Goal: Task Accomplishment & Management: Manage account settings

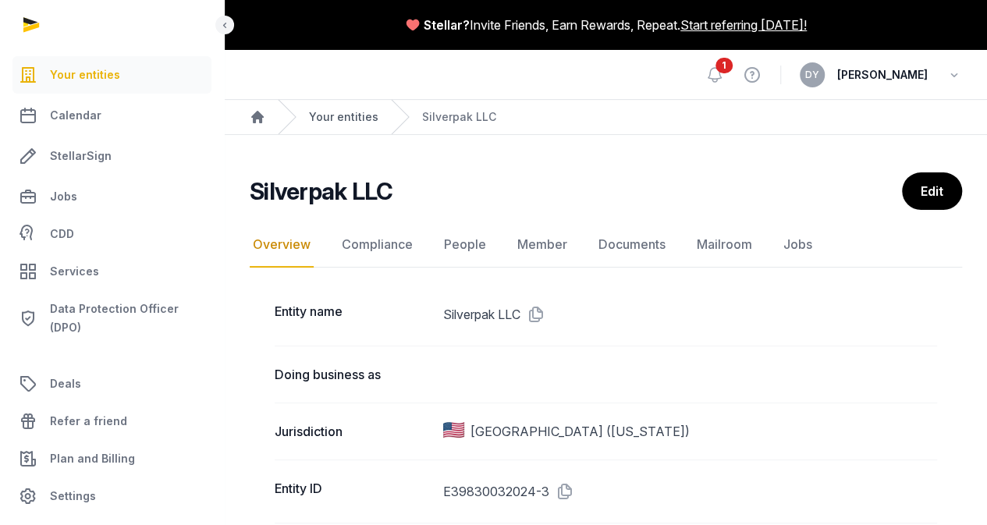
click at [330, 115] on link "Your entities" at bounding box center [343, 117] width 69 height 16
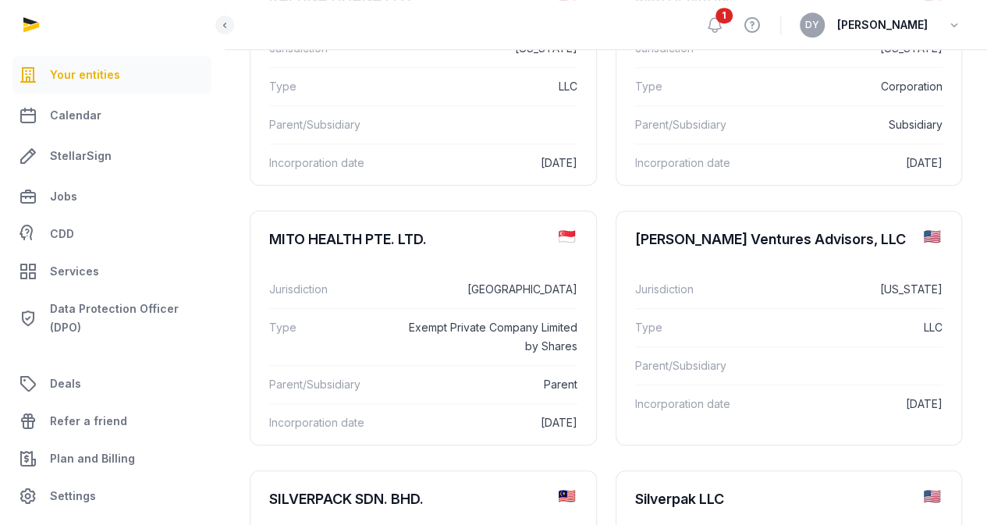
scroll to position [780, 0]
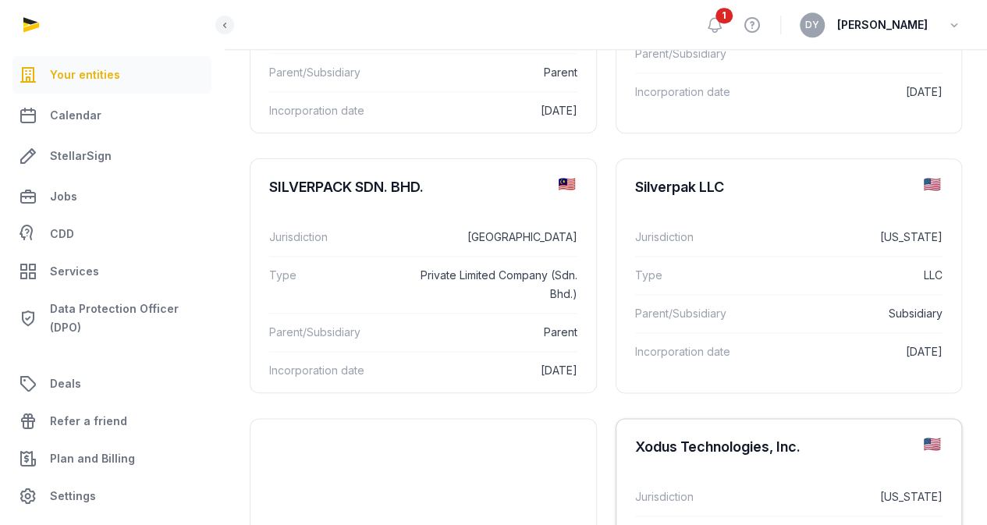
click at [635, 437] on div "Xodus Technologies, Inc." at bounding box center [717, 446] width 165 height 19
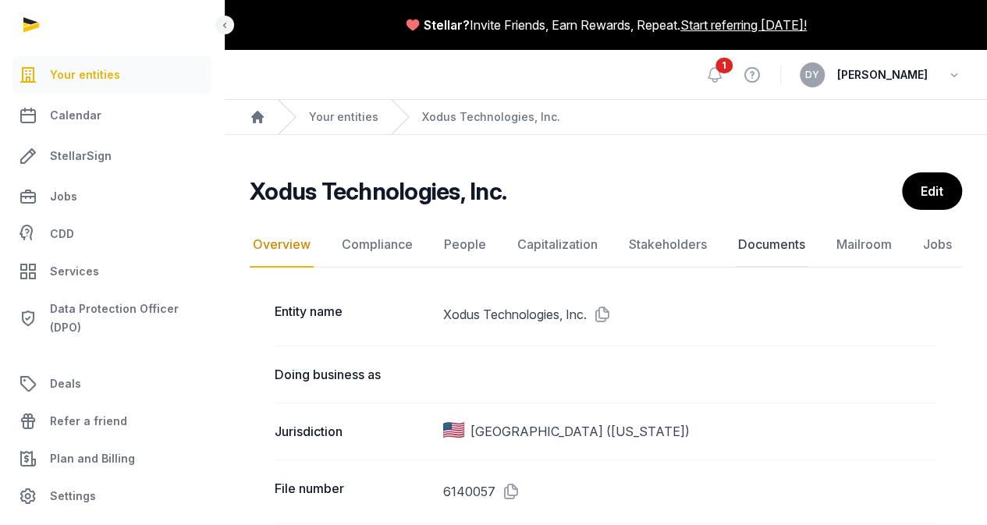
click at [759, 248] on link "Documents" at bounding box center [771, 244] width 73 height 45
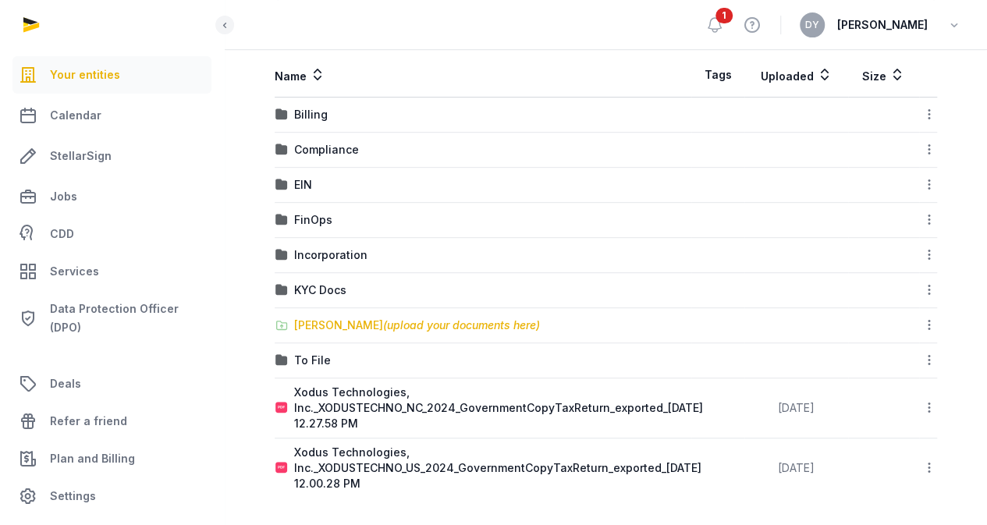
click at [335, 317] on div "[PERSON_NAME] (upload your documents here)" at bounding box center [417, 325] width 246 height 16
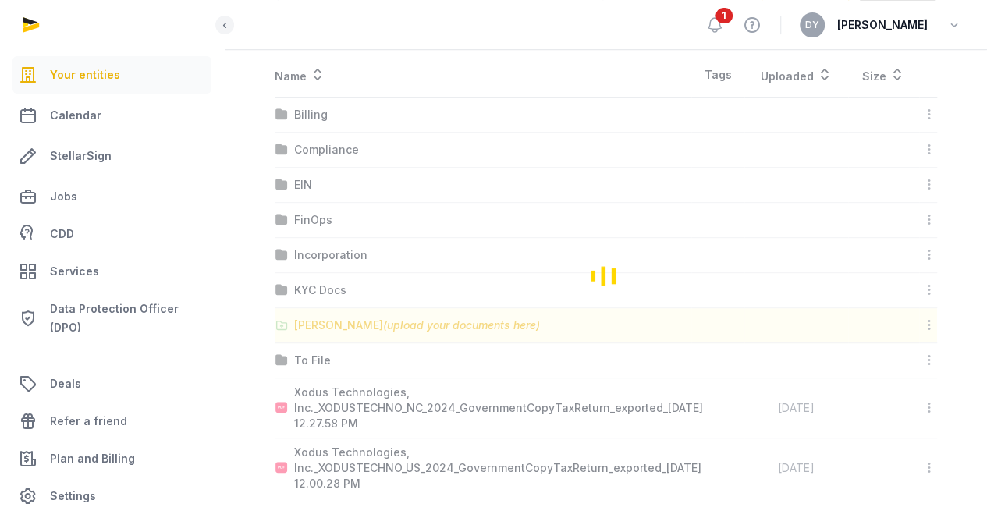
scroll to position [218, 0]
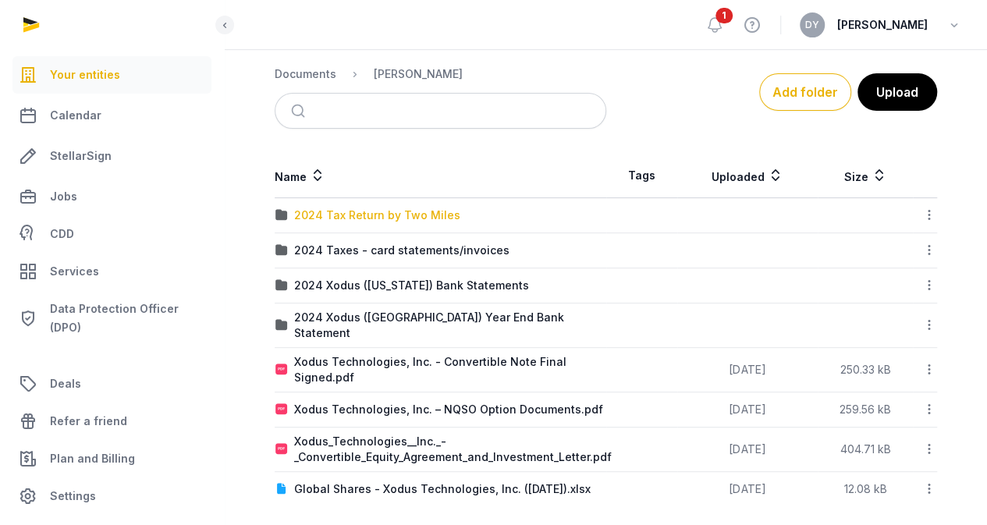
click at [396, 208] on div "2024 Tax Return by Two Miles" at bounding box center [377, 215] width 166 height 16
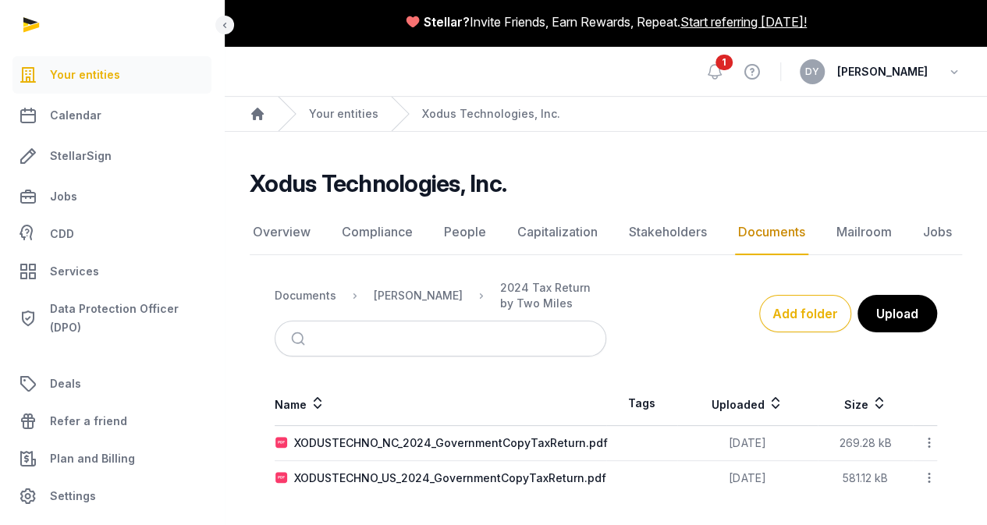
click at [929, 440] on icon at bounding box center [929, 442] width 14 height 16
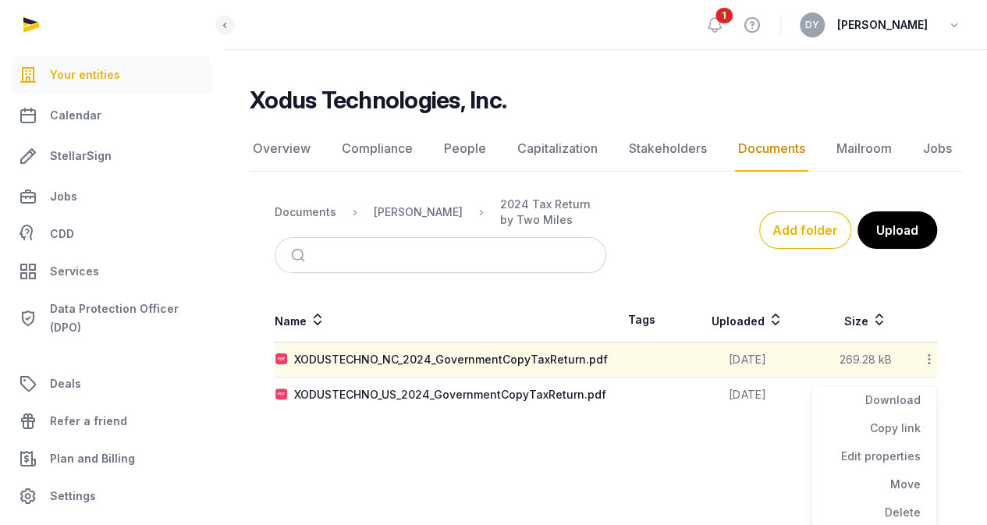
click at [682, 443] on html "Your entities Calendar StellarSign Jobs CDD Services Data Protection Officer (D…" at bounding box center [493, 178] width 987 height 530
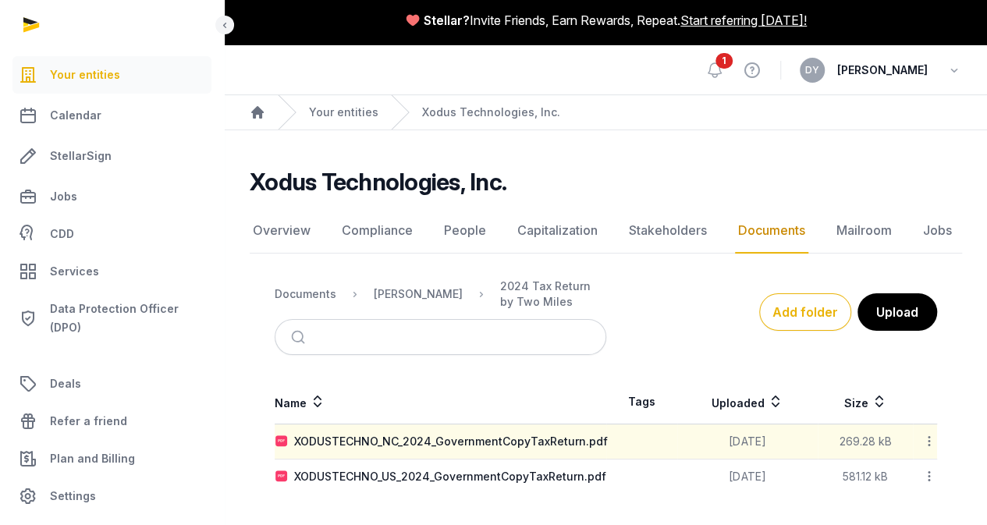
scroll to position [3, 0]
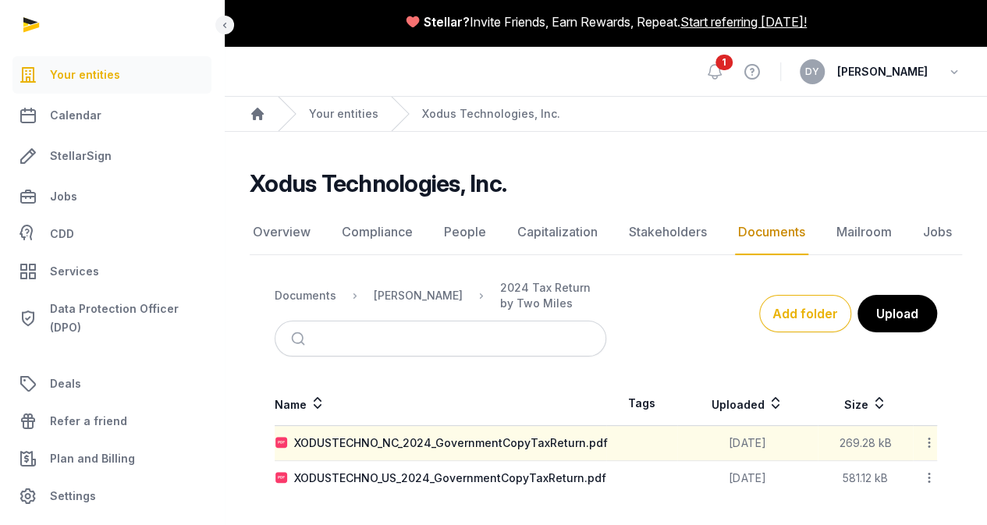
click at [930, 444] on icon at bounding box center [929, 442] width 14 height 16
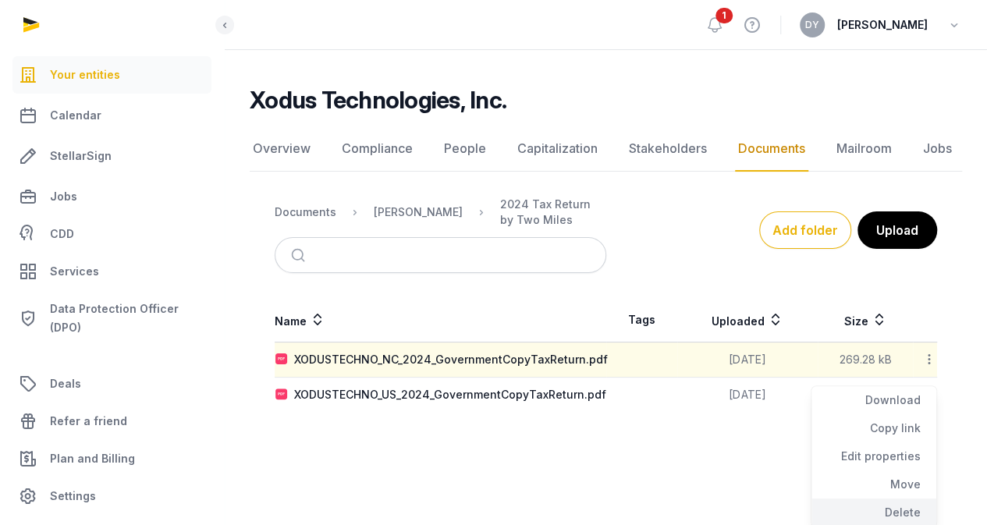
click at [893, 505] on div "Delete" at bounding box center [873, 512] width 125 height 28
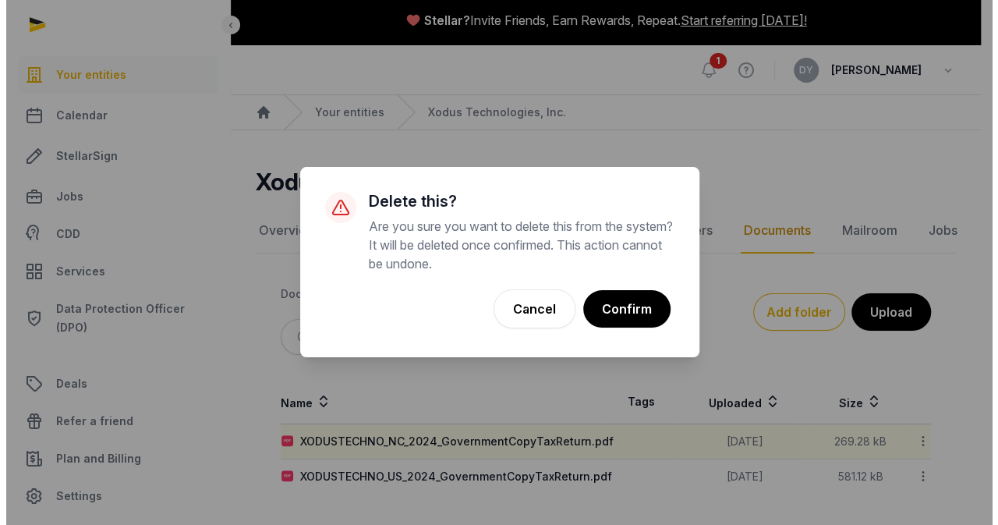
scroll to position [3, 0]
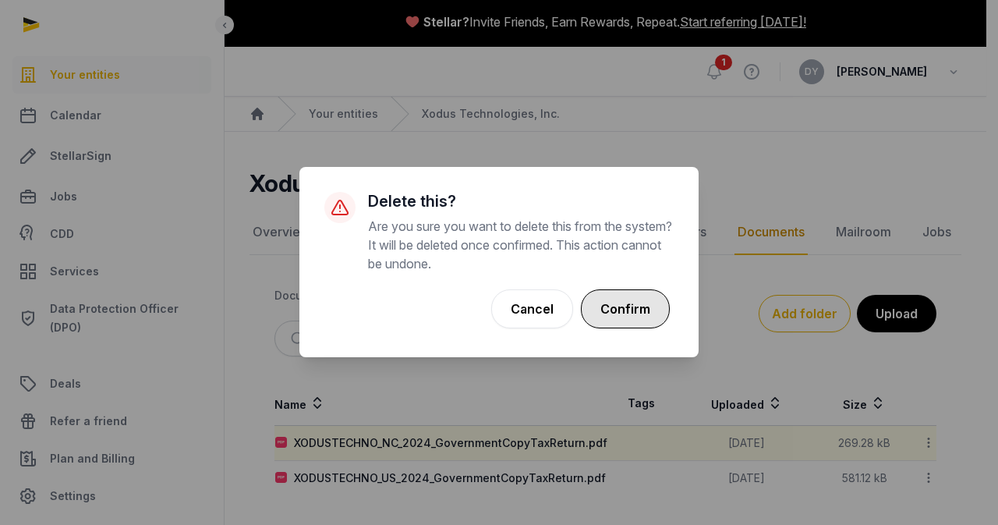
click at [603, 306] on button "Confirm" at bounding box center [625, 308] width 89 height 39
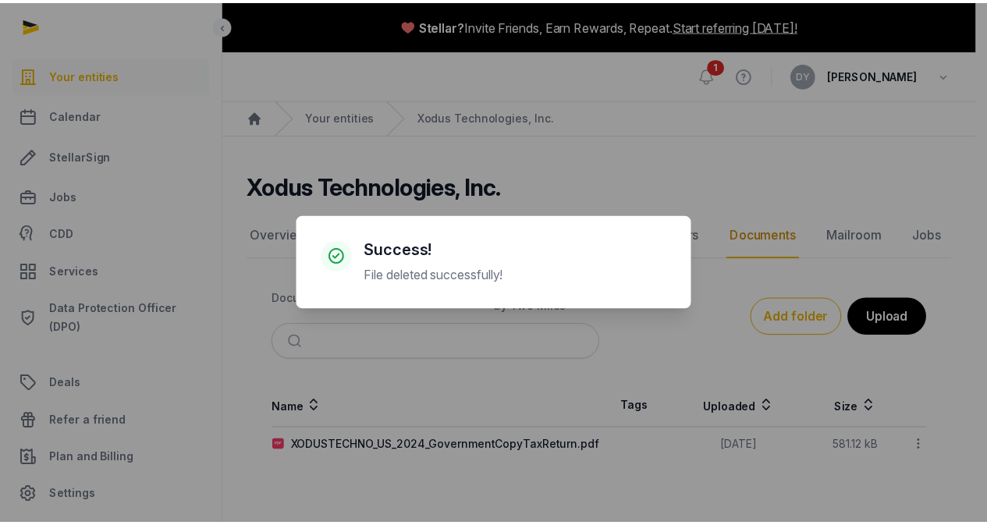
scroll to position [0, 0]
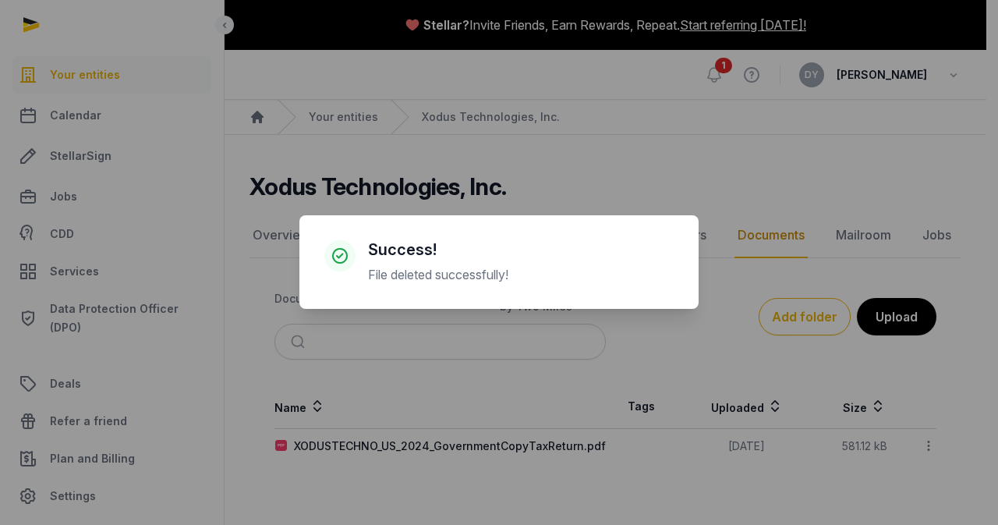
click at [920, 445] on div "× Success! File deleted successfully! Cancel No OK" at bounding box center [499, 262] width 998 height 525
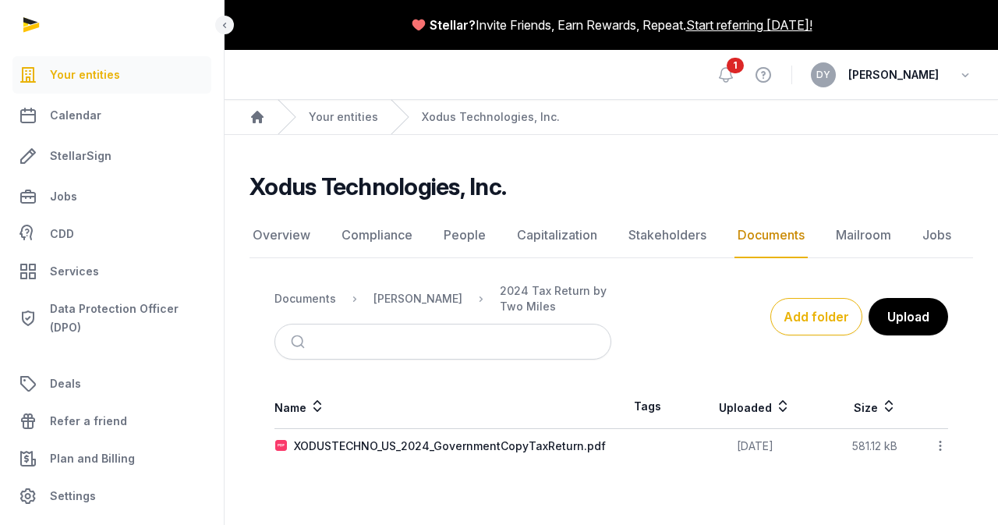
click at [928, 447] on div at bounding box center [935, 446] width 23 height 22
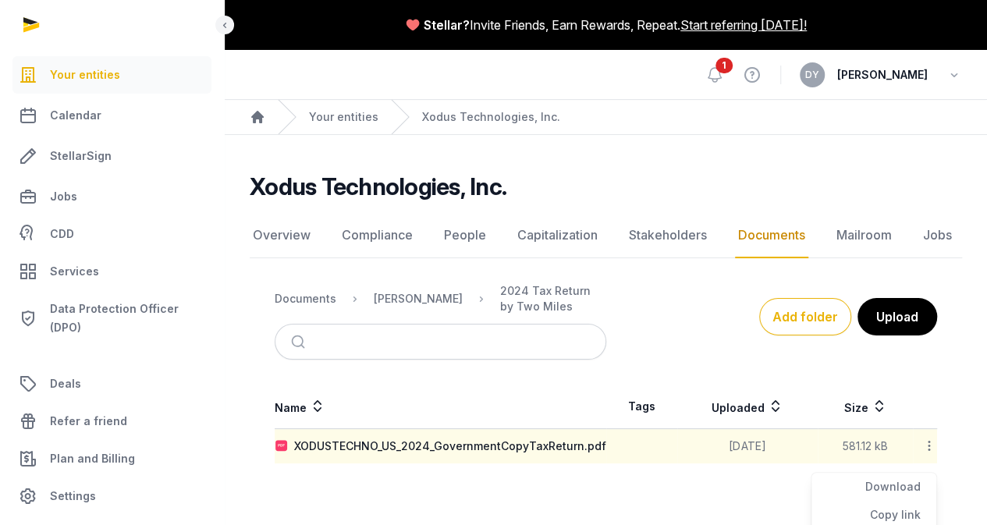
click at [938, 444] on div "Name Tags Uploaded Size XODUSTECHNO_US_2024_GovernmentCopyTaxReturn.pdf [DATE] …" at bounding box center [606, 423] width 712 height 79
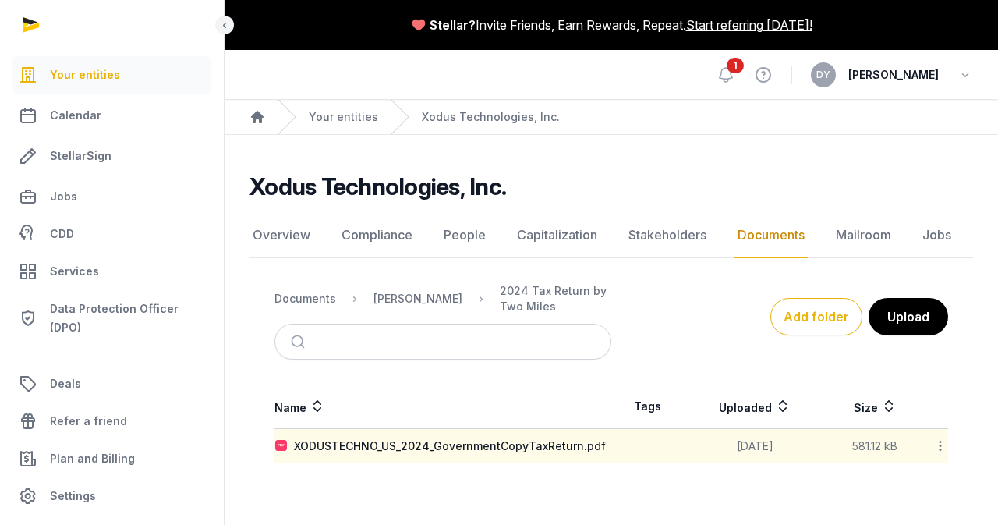
click at [931, 445] on div at bounding box center [935, 446] width 23 height 22
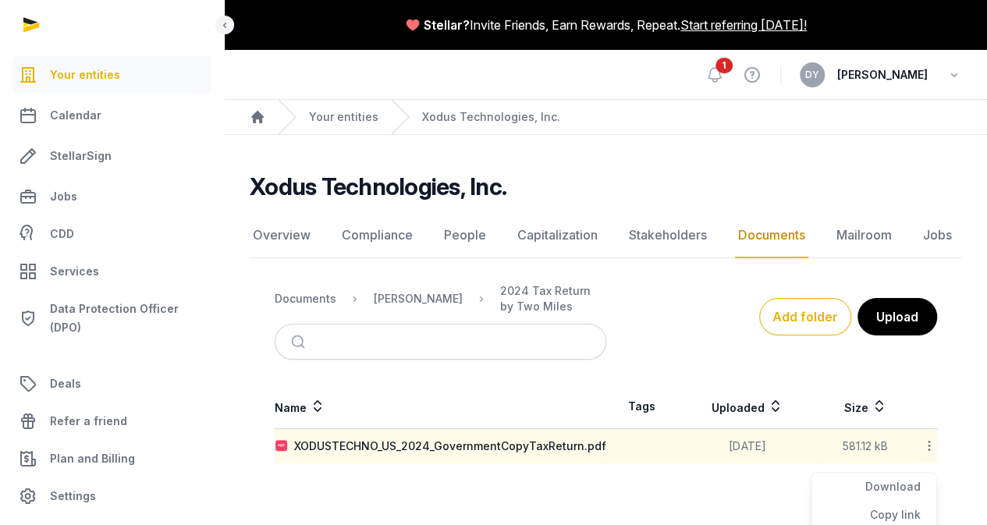
scroll to position [87, 0]
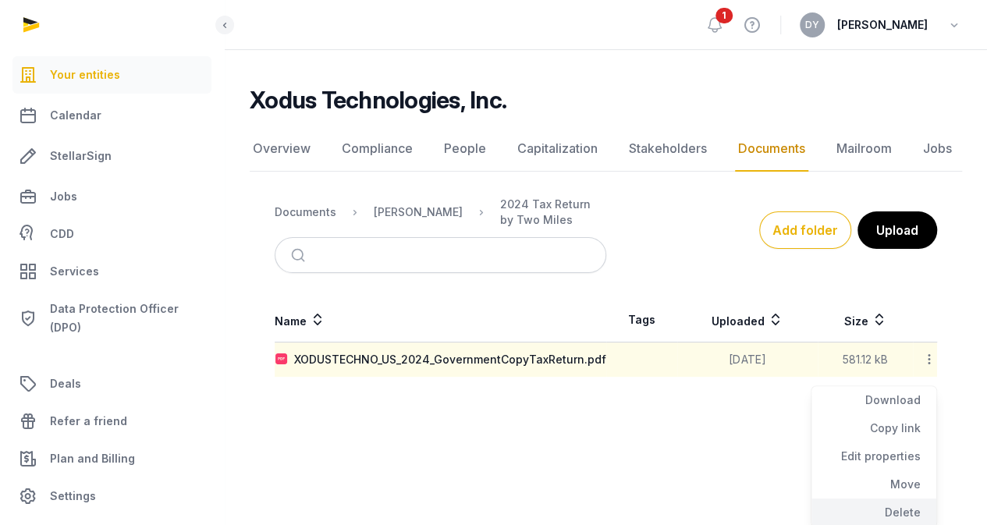
click at [905, 506] on div "Delete" at bounding box center [873, 512] width 125 height 28
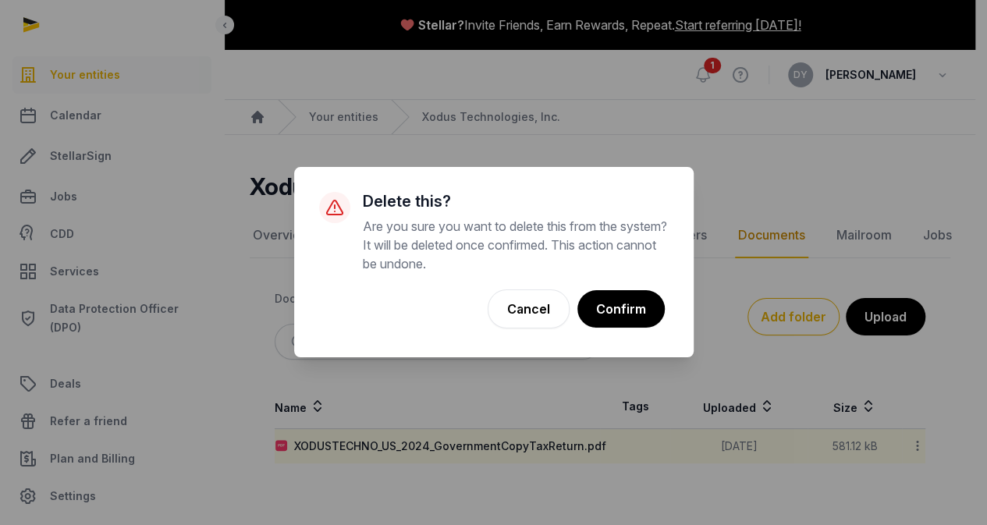
scroll to position [0, 0]
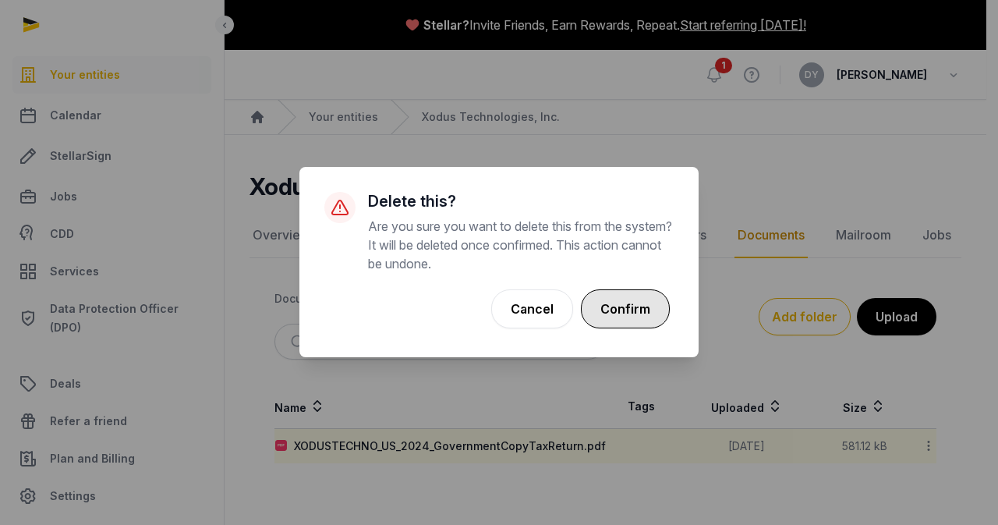
click at [603, 317] on button "Confirm" at bounding box center [625, 308] width 89 height 39
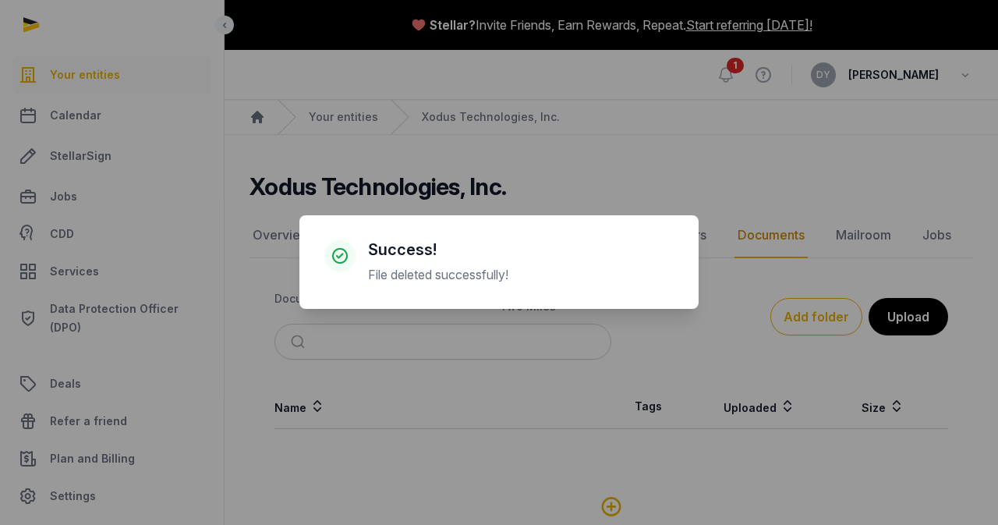
click at [912, 317] on div "× Success! File deleted successfully! Cancel No OK" at bounding box center [499, 262] width 998 height 525
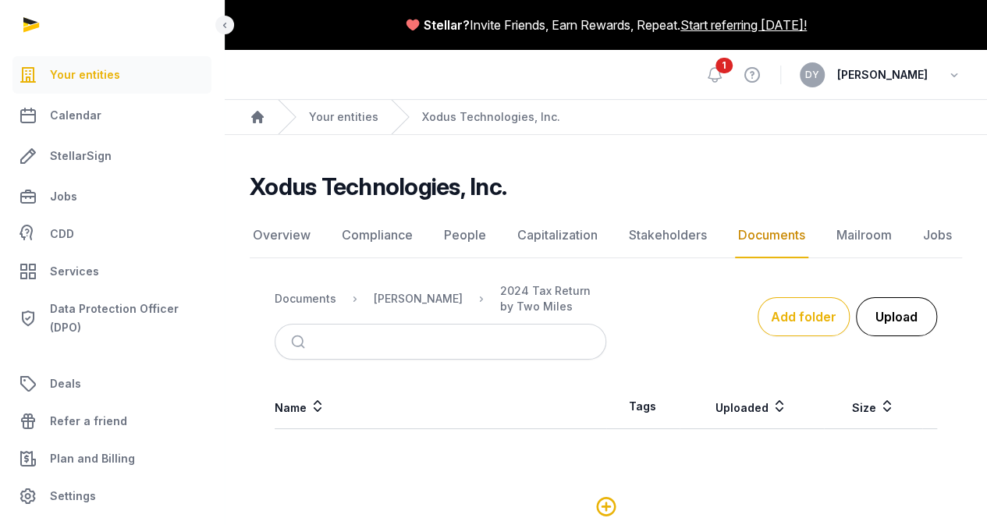
click at [896, 317] on button "Upload" at bounding box center [896, 316] width 81 height 39
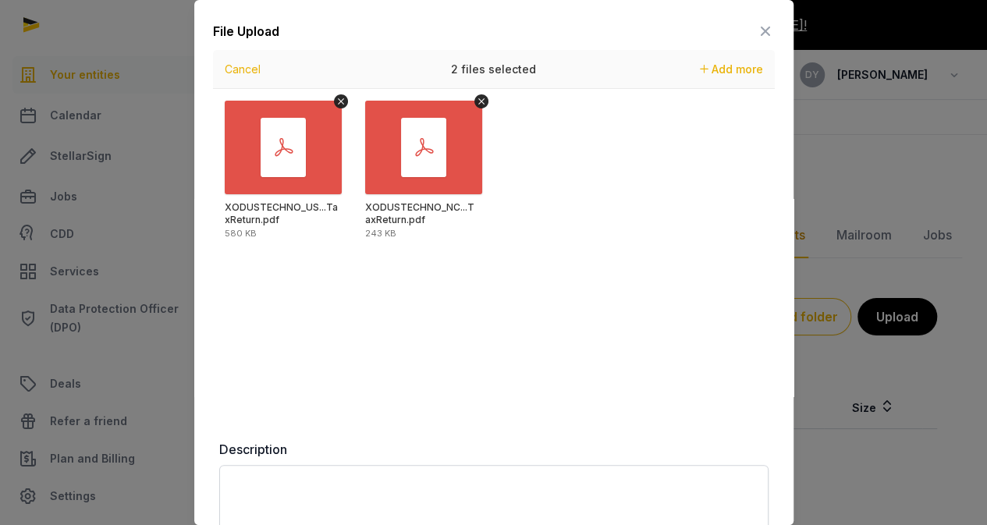
scroll to position [176, 0]
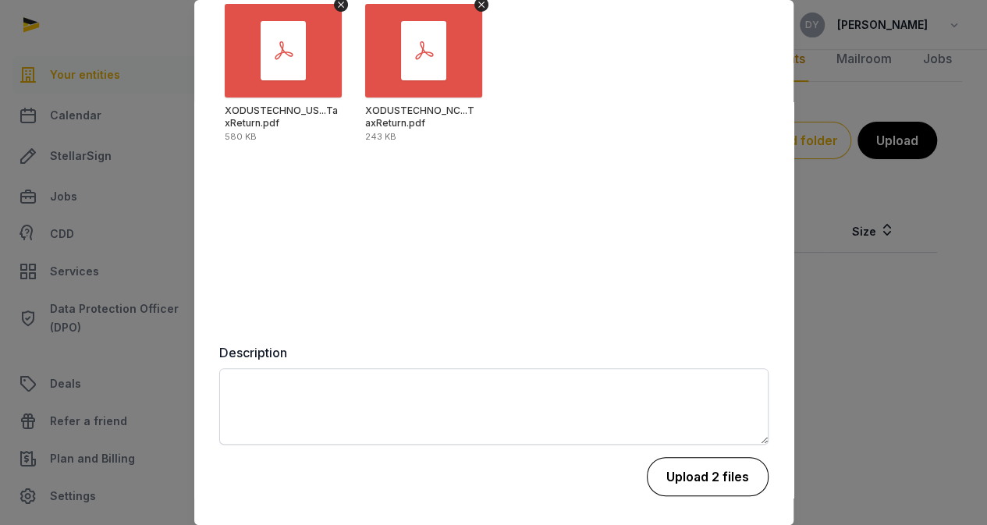
click at [724, 476] on button "Upload 2 files" at bounding box center [708, 476] width 122 height 39
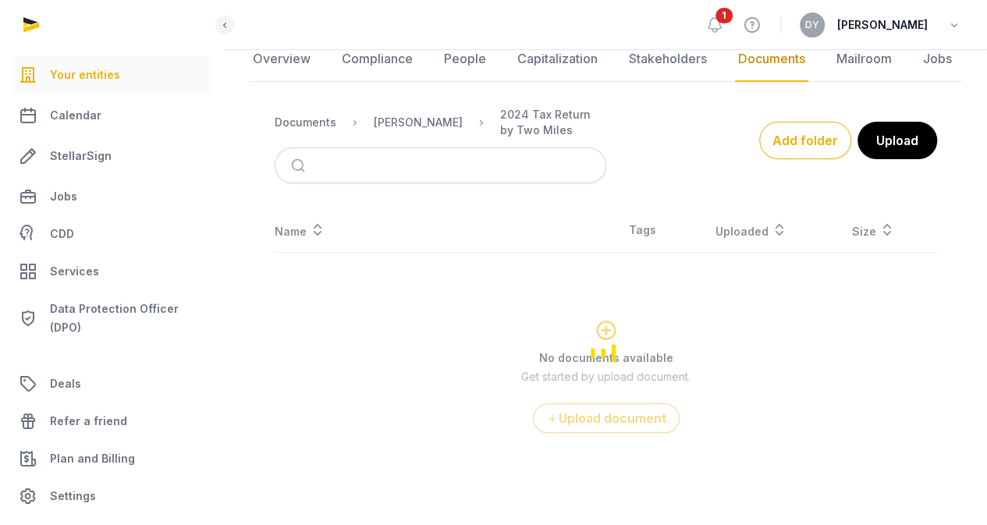
scroll to position [3, 0]
